Goal: Task Accomplishment & Management: Complete application form

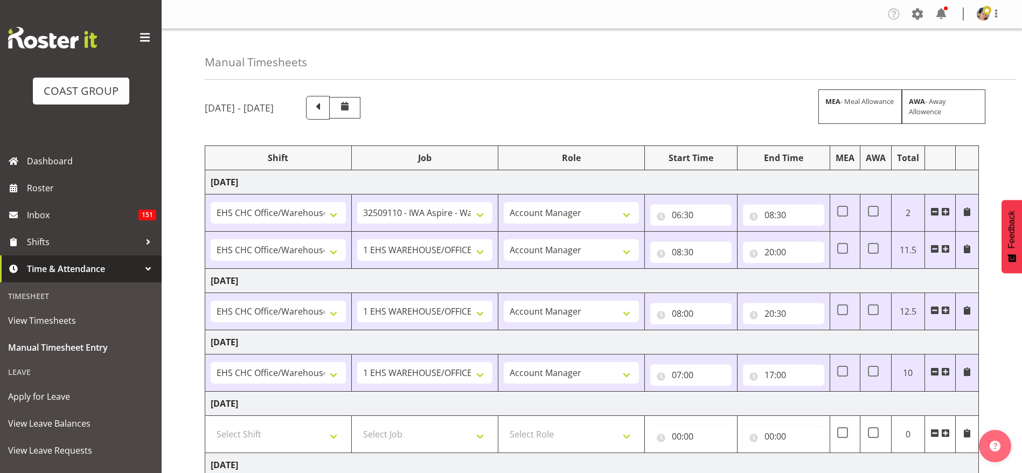
select select "1404"
select select "9028"
select select "37"
select select "1404"
select select "69"
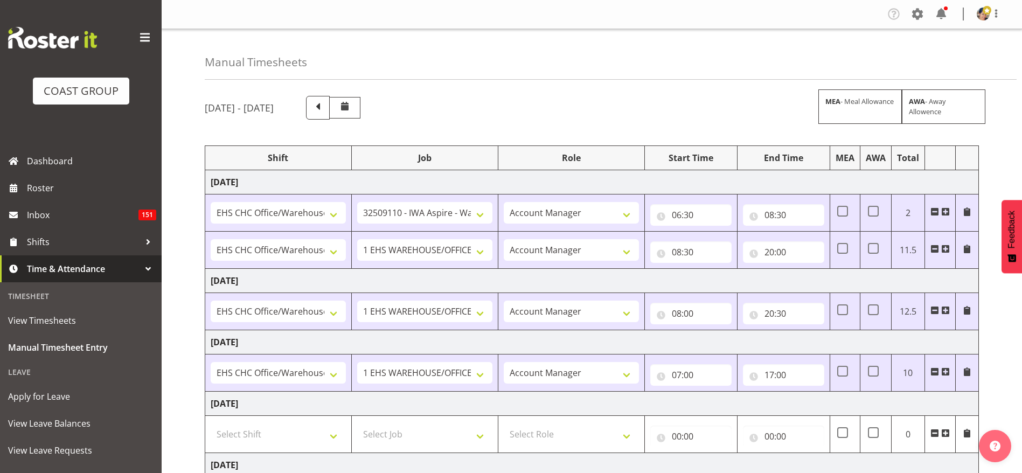
select select "37"
select select "1404"
select select "69"
select select "37"
select select "1404"
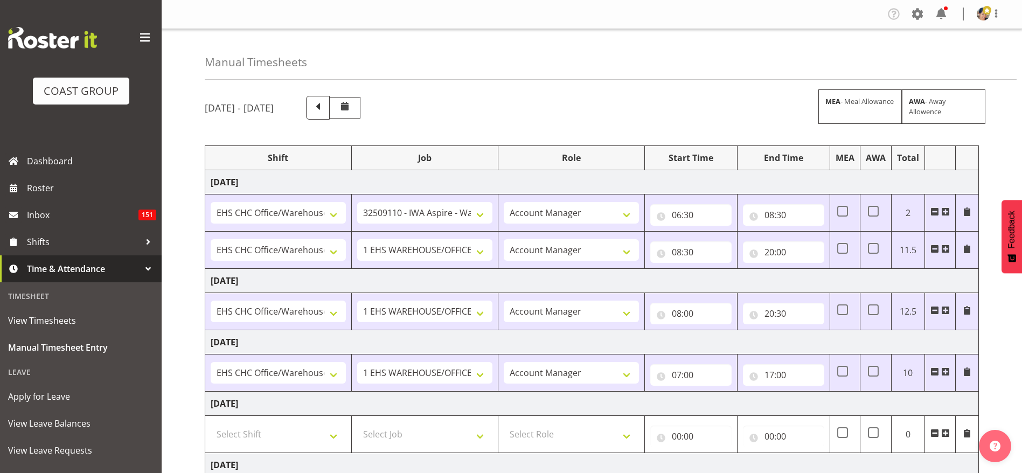
select select "69"
select select "37"
select select "1404"
select select "9205"
select select "37"
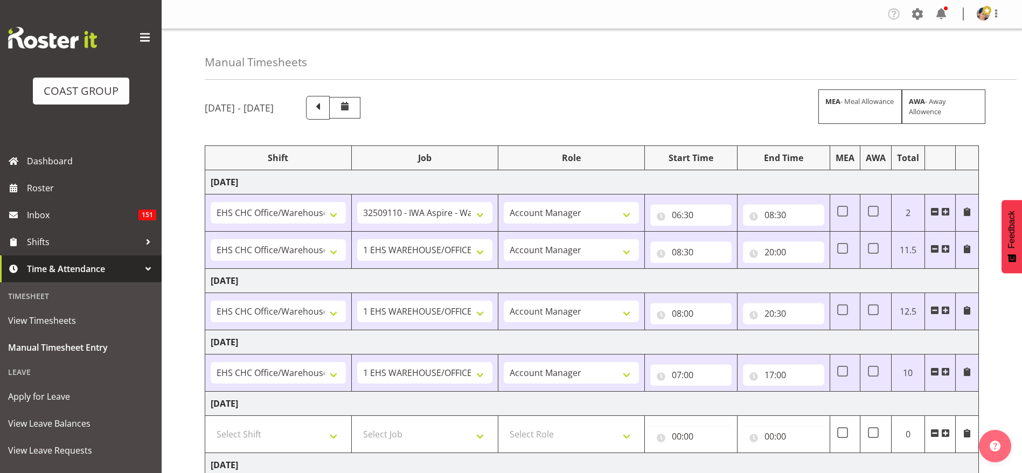
select select "1404"
select select "69"
select select "37"
select select "1404"
select select "10517"
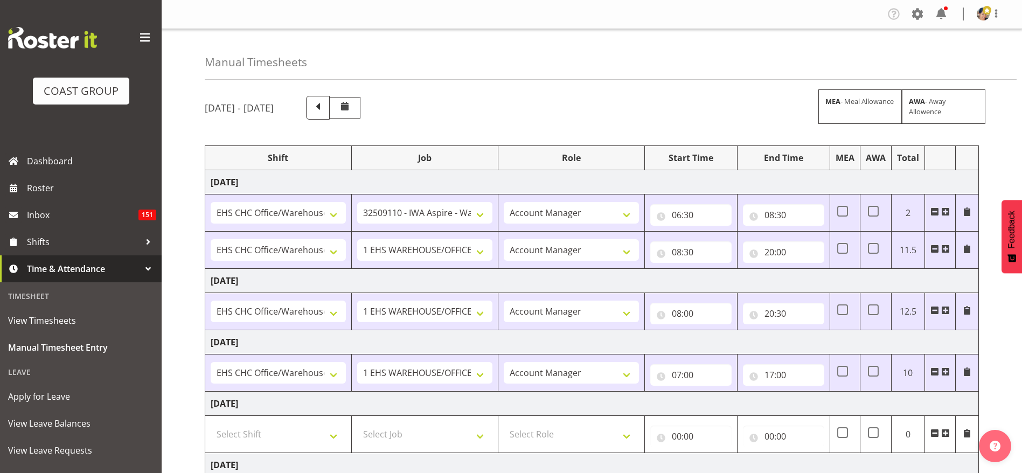
select select "37"
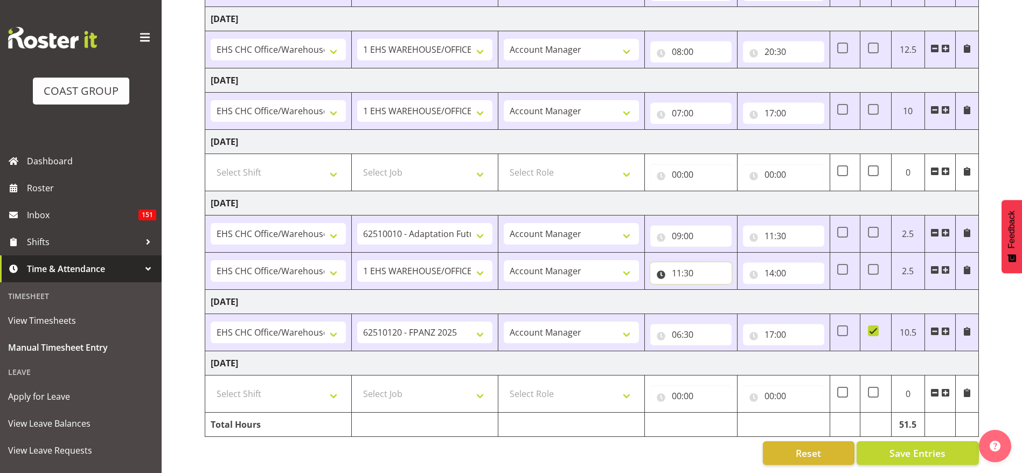
click at [682, 263] on input "11:30" at bounding box center [690, 273] width 81 height 22
click at [725, 290] on select "00 01 02 03 04 05 06 07 08 09 10 11 12 13 14 15 16 17 18 19 20 21 22 23" at bounding box center [724, 301] width 24 height 22
select select "13"
click at [712, 290] on select "00 01 02 03 04 05 06 07 08 09 10 11 12 13 14 15 16 17 18 19 20 21 22 23" at bounding box center [724, 301] width 24 height 22
type input "13:30"
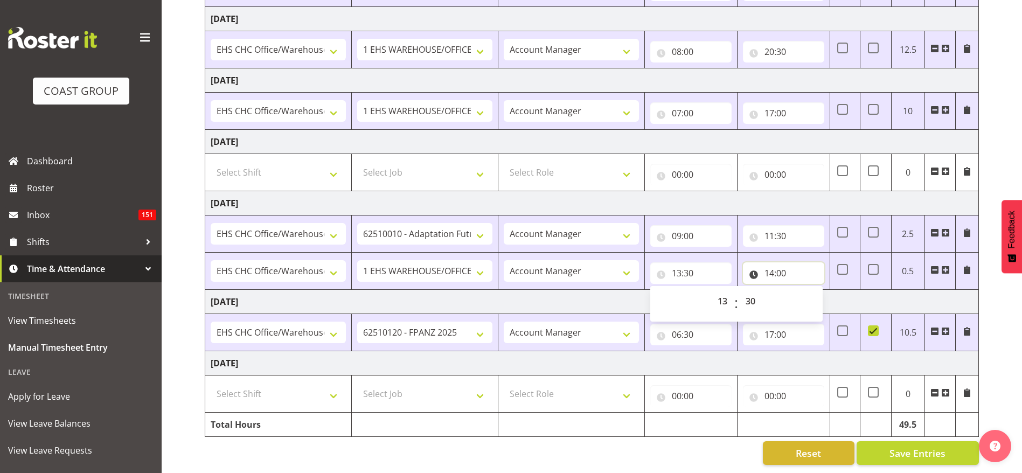
click at [758, 262] on input "14:00" at bounding box center [783, 273] width 81 height 22
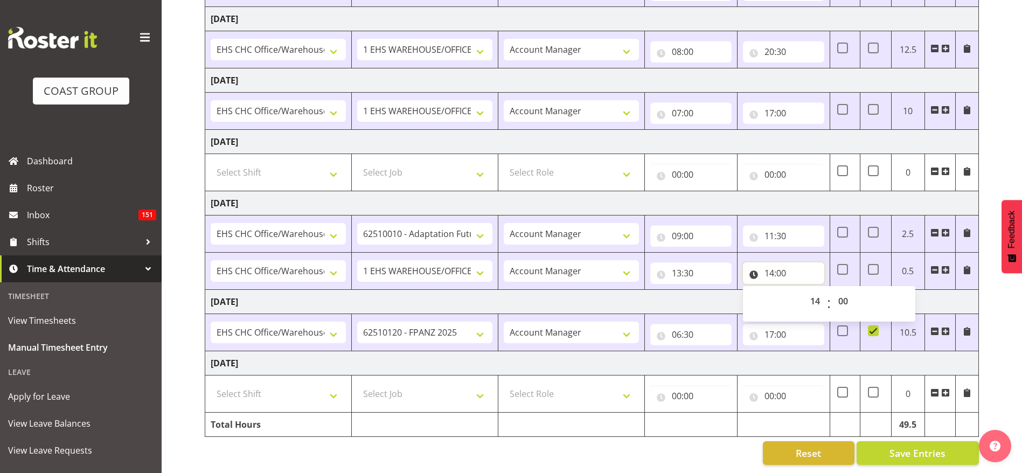
click at [772, 262] on input "14:00" at bounding box center [783, 273] width 81 height 22
click at [787, 262] on input "14:00" at bounding box center [783, 273] width 81 height 22
click at [814, 290] on select "00 01 02 03 04 05 06 07 08 09 10 11 12 13 14 15 16 17 18 19 20 21 22 23" at bounding box center [816, 301] width 24 height 22
select select "16"
click at [804, 290] on select "00 01 02 03 04 05 06 07 08 09 10 11 12 13 14 15 16 17 18 19 20 21 22 23" at bounding box center [816, 301] width 24 height 22
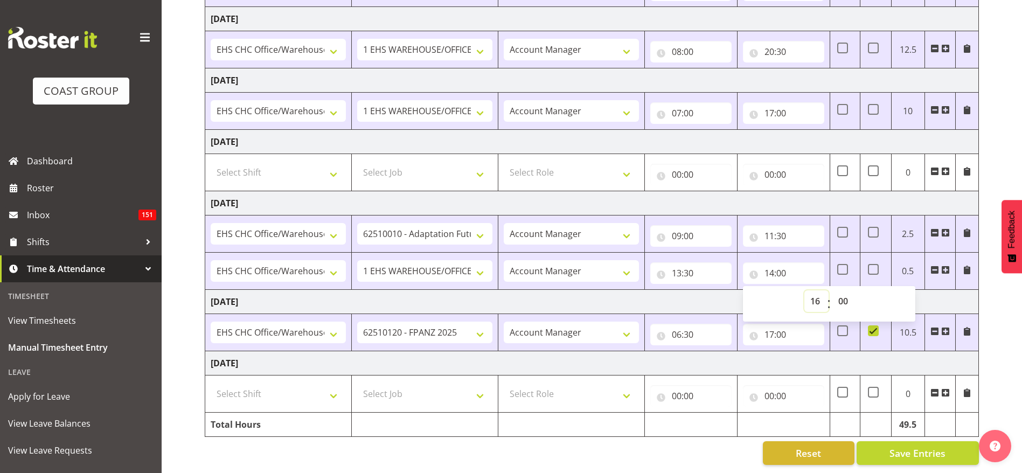
type input "16:00"
click at [754, 170] on input "00:00" at bounding box center [783, 175] width 81 height 22
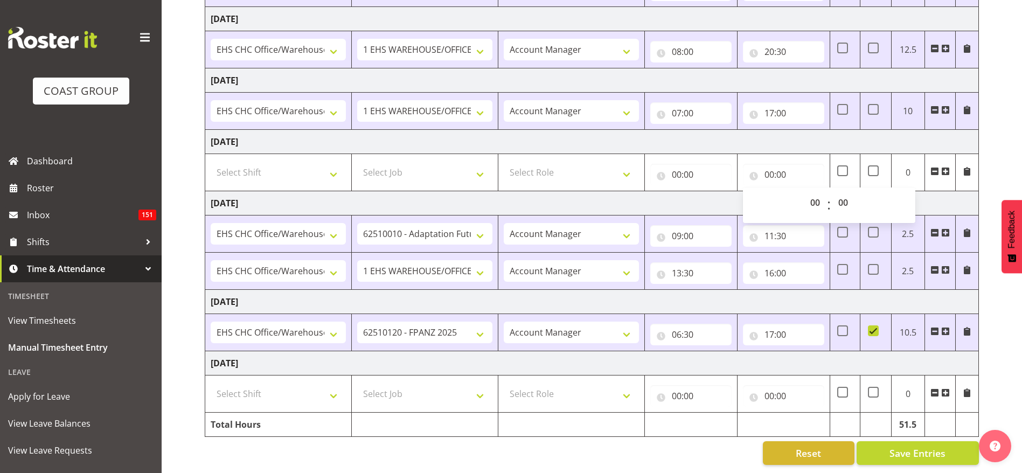
click at [641, 192] on td "[DATE]" at bounding box center [592, 203] width 774 height 24
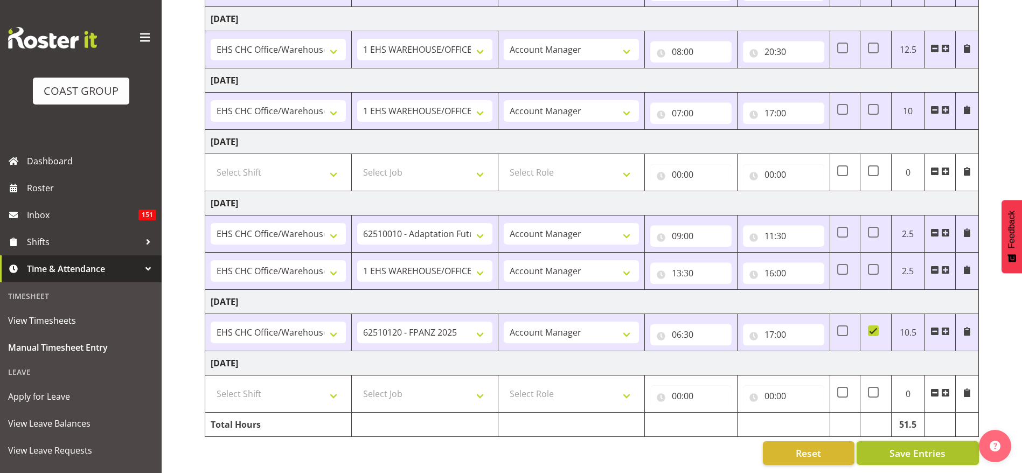
click at [911, 446] on span "Save Entries" at bounding box center [918, 453] width 56 height 14
click at [768, 262] on input "16:00" at bounding box center [783, 273] width 81 height 22
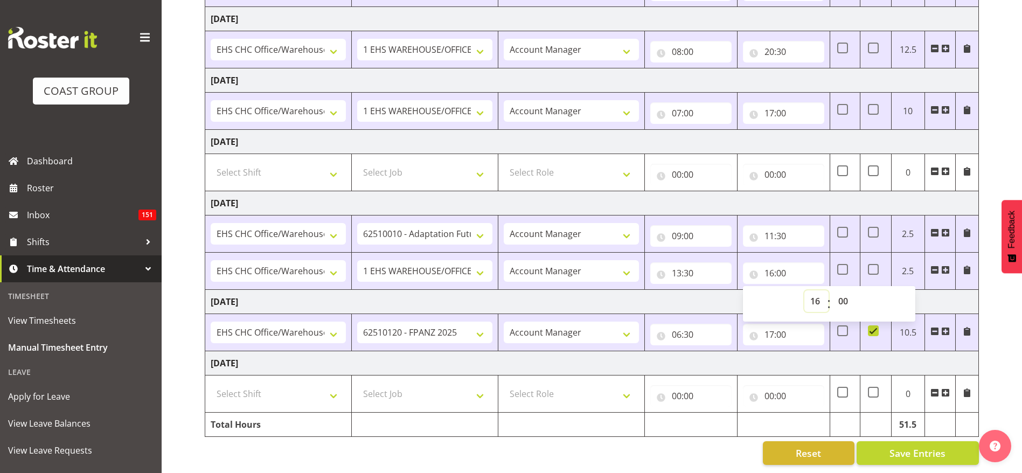
click at [817, 293] on select "00 01 02 03 04 05 06 07 08 09 10 11 12 13 14 15 16 17 18 19 20 21 22 23" at bounding box center [816, 301] width 24 height 22
select select "14"
click at [804, 290] on select "00 01 02 03 04 05 06 07 08 09 10 11 12 13 14 15 16 17 18 19 20 21 22 23" at bounding box center [816, 301] width 24 height 22
type input "14:00"
click at [846, 291] on select "00 01 02 03 04 05 06 07 08 09 10 11 12 13 14 15 16 17 18 19 20 21 22 23 24 25 2…" at bounding box center [844, 301] width 24 height 22
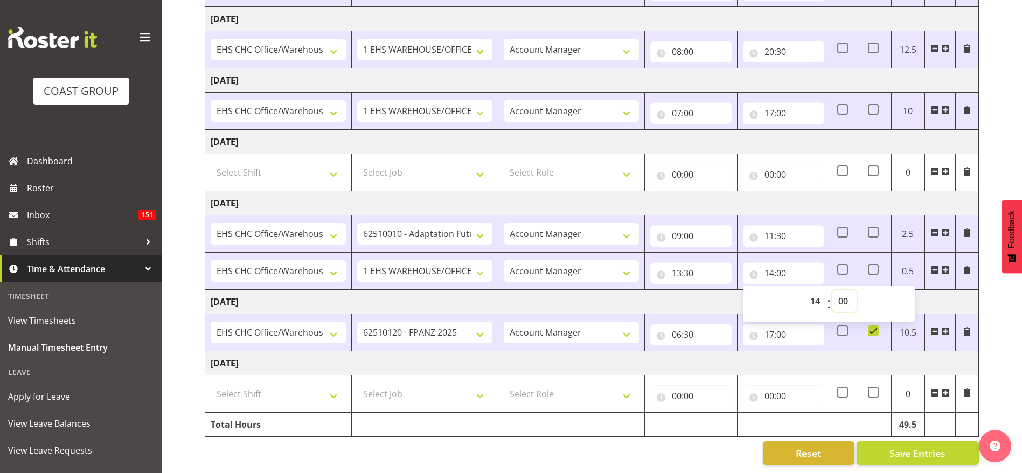
select select "30"
click at [832, 290] on select "00 01 02 03 04 05 06 07 08 09 10 11 12 13 14 15 16 17 18 19 20 21 22 23 24 25 2…" at bounding box center [844, 301] width 24 height 22
type input "14:30"
click at [415, 260] on select "1 Carlton Events 1 [PERSON_NAME] 1 [PERSON_NAME][GEOGRAPHIC_DATA] 1 EHS WAREHOU…" at bounding box center [424, 271] width 135 height 22
select select "10656"
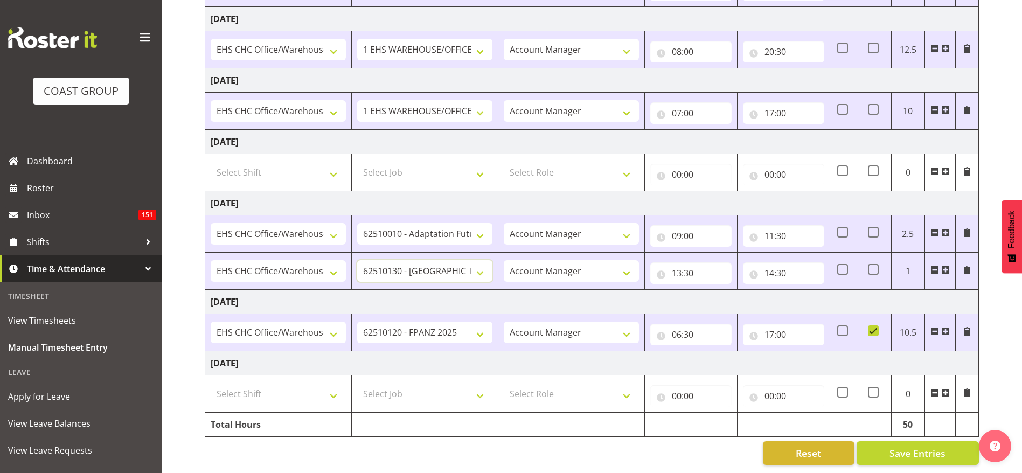
click at [357, 260] on select "1 Carlton Events 1 [PERSON_NAME] 1 [PERSON_NAME][GEOGRAPHIC_DATA] 1 EHS WAREHOU…" at bounding box center [424, 271] width 135 height 22
click at [946, 266] on span at bounding box center [945, 270] width 9 height 9
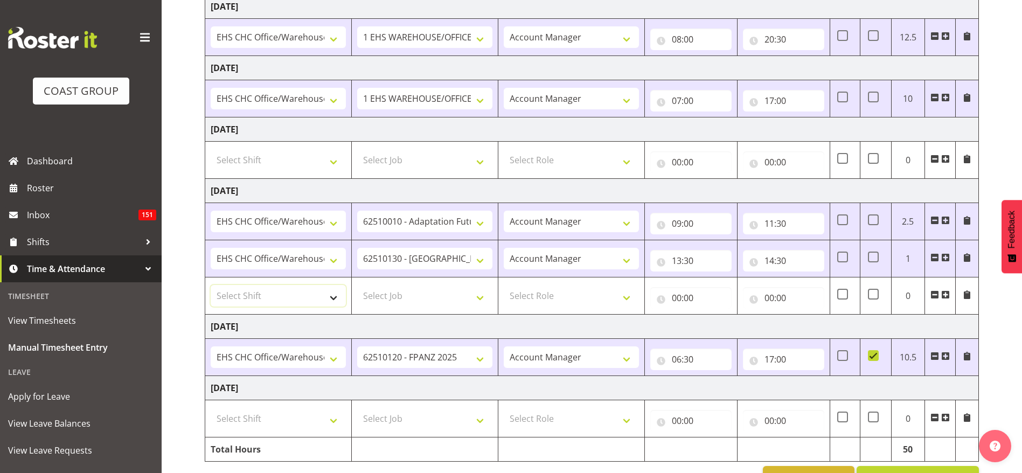
click at [231, 291] on select "Select Shift Break AHICE Break ATSNZ Break All Blacks casual Break Arts [PERSON…" at bounding box center [278, 296] width 135 height 22
click at [232, 296] on select "Select Shift Break AHICE Break ATSNZ Break All Blacks casual Break Arts [PERSON…" at bounding box center [278, 296] width 135 height 22
select select "1404"
click at [211, 285] on select "Select Shift Break AHICE Break ATSNZ Break All Blacks casual Break Arts [PERSON…" at bounding box center [278, 296] width 135 height 22
click at [389, 289] on select "Select Job 1 Carlton Events 1 [PERSON_NAME][GEOGRAPHIC_DATA] 1 [PERSON_NAME][GE…" at bounding box center [424, 296] width 135 height 22
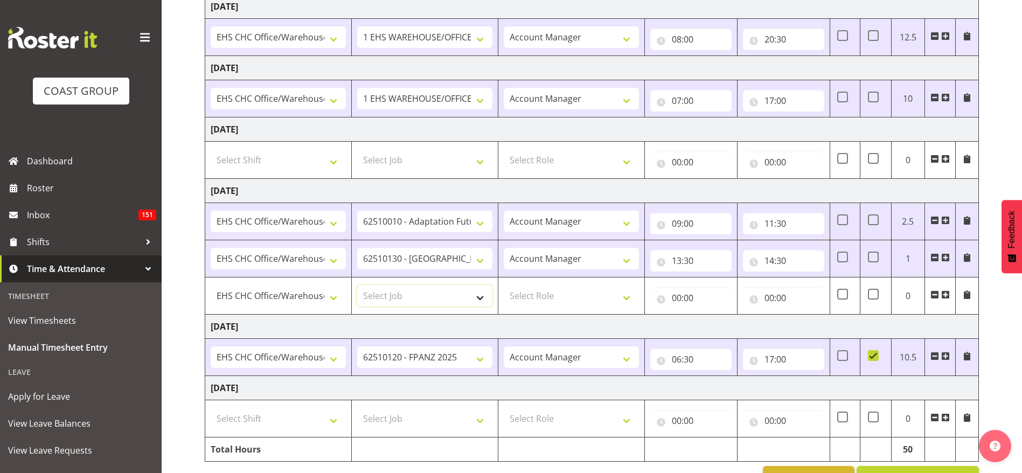
select select "69"
click at [357, 285] on select "Select Job 1 Carlton Events 1 [PERSON_NAME][GEOGRAPHIC_DATA] 1 [PERSON_NAME][GE…" at bounding box center [424, 296] width 135 height 22
click at [571, 299] on select "Select Role ACCOUNT MANAGER Account Manager" at bounding box center [571, 296] width 135 height 22
select select "37"
click at [504, 285] on select "Select Role ACCOUNT MANAGER Account Manager" at bounding box center [571, 296] width 135 height 22
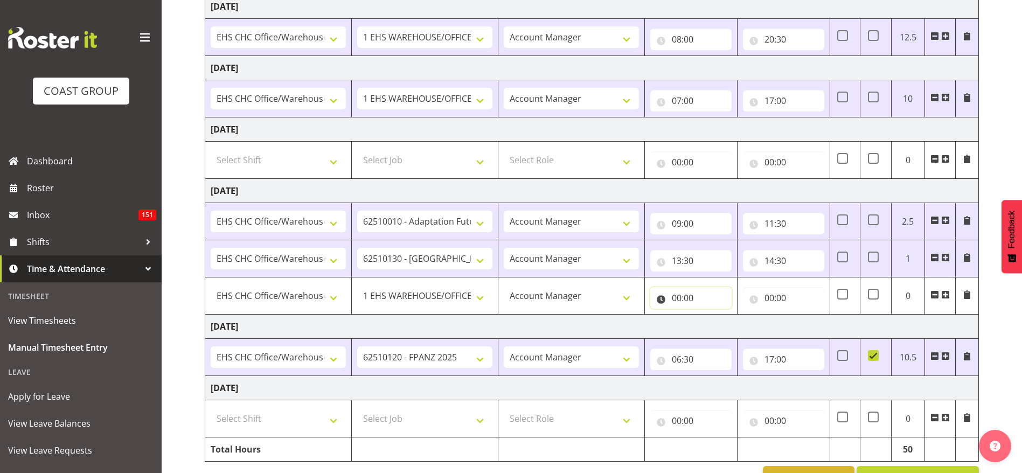
click at [677, 299] on input "00:00" at bounding box center [690, 298] width 81 height 22
click at [722, 321] on select "00 01 02 03 04 05 06 07 08 09 10 11 12 13 14 15 16 17 18 19 20 21 22 23" at bounding box center [724, 326] width 24 height 22
select select "14"
click at [712, 315] on select "00 01 02 03 04 05 06 07 08 09 10 11 12 13 14 15 16 17 18 19 20 21 22 23" at bounding box center [724, 326] width 24 height 22
type input "14:00"
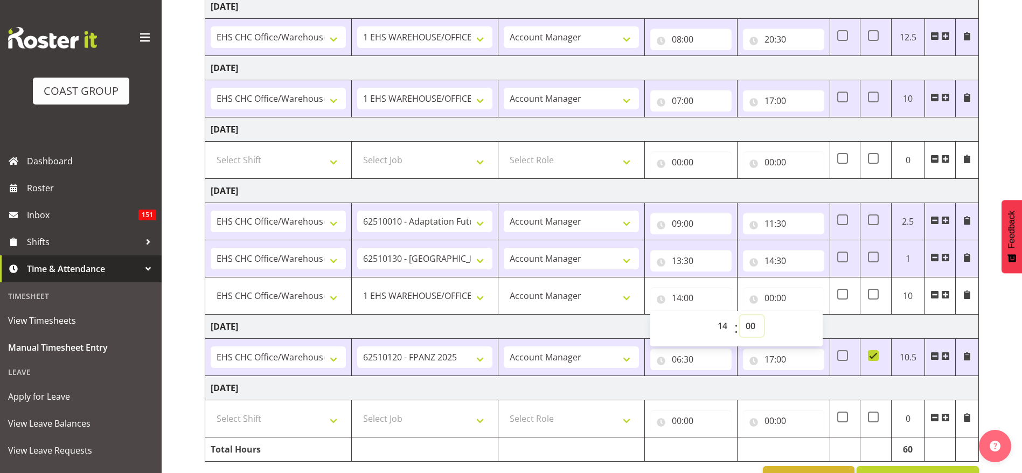
click at [751, 331] on select "00 01 02 03 04 05 06 07 08 09 10 11 12 13 14 15 16 17 18 19 20 21 22 23 24 25 2…" at bounding box center [752, 326] width 24 height 22
select select "30"
click at [740, 315] on select "00 01 02 03 04 05 06 07 08 09 10 11 12 13 14 15 16 17 18 19 20 21 22 23 24 25 2…" at bounding box center [752, 326] width 24 height 22
type input "14:30"
click at [782, 297] on input "00:00" at bounding box center [783, 298] width 81 height 22
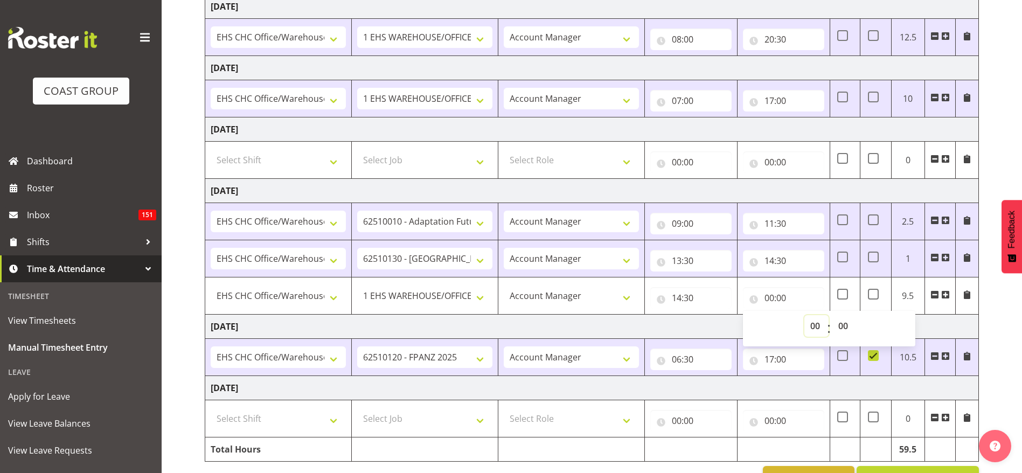
click at [808, 324] on select "00 01 02 03 04 05 06 07 08 09 10 11 12 13 14 15 16 17 18 19 20 21 22 23" at bounding box center [816, 326] width 24 height 22
select select "16"
click at [804, 315] on select "00 01 02 03 04 05 06 07 08 09 10 11 12 13 14 15 16 17 18 19 20 21 22 23" at bounding box center [816, 326] width 24 height 22
type input "16:00"
click at [661, 190] on td "[DATE]" at bounding box center [592, 191] width 774 height 24
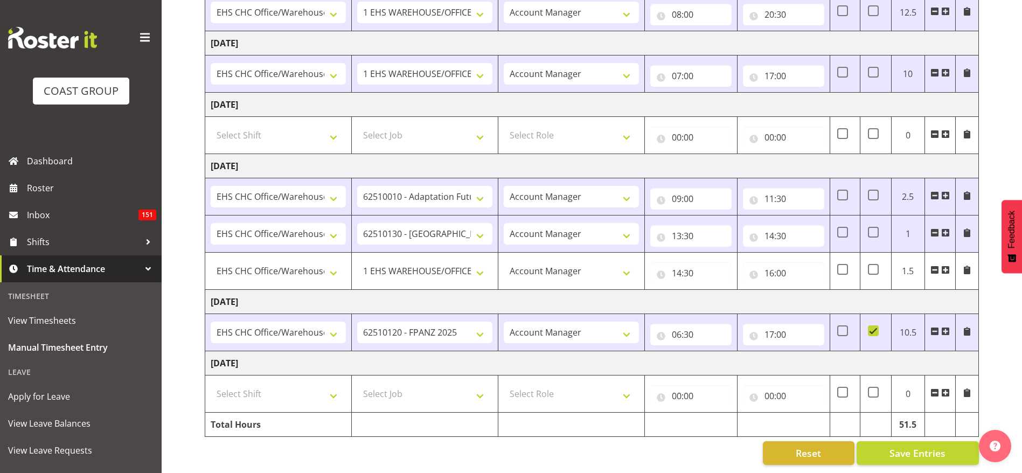
scroll to position [311, 0]
click at [930, 446] on span "Save Entries" at bounding box center [918, 453] width 56 height 14
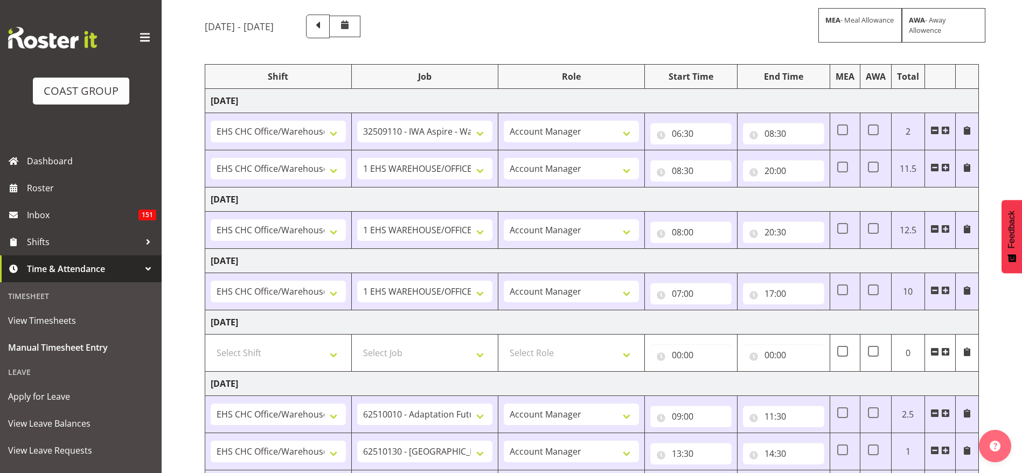
scroll to position [69, 0]
